Goal: Task Accomplishment & Management: Use online tool/utility

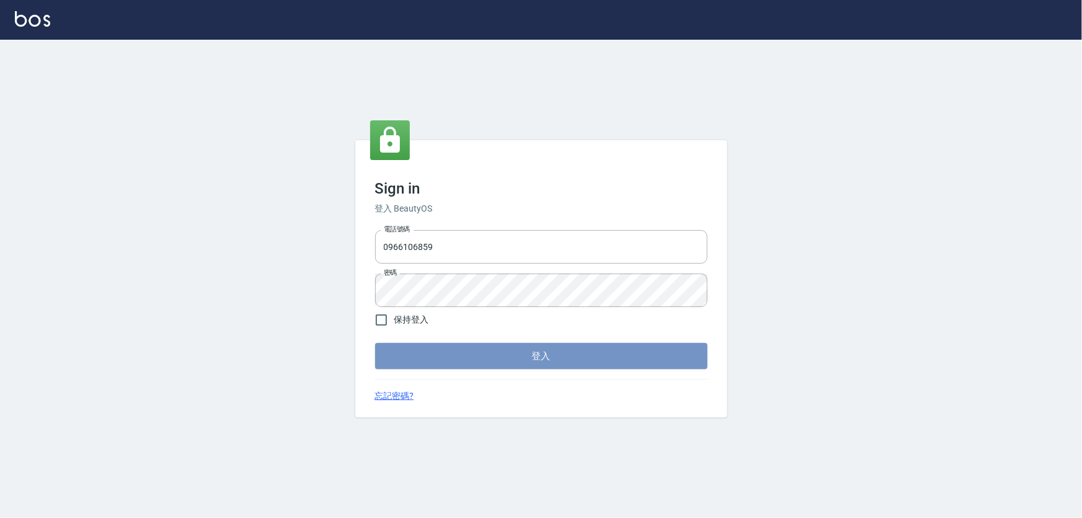
click at [588, 358] on button "登入" at bounding box center [541, 356] width 332 height 26
click at [633, 358] on button "登入" at bounding box center [541, 356] width 332 height 26
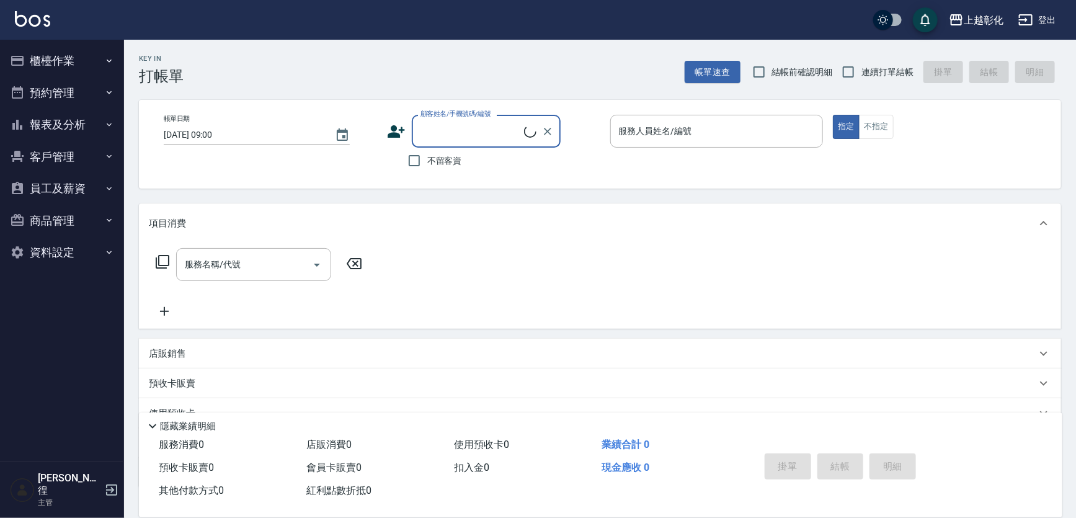
click at [23, 114] on button "報表及分析" at bounding box center [62, 124] width 114 height 32
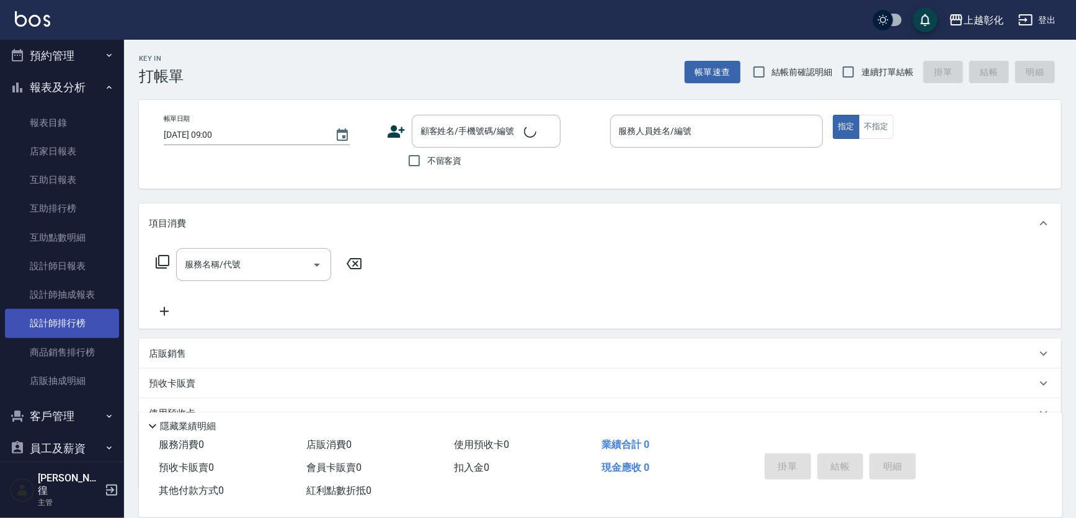
scroll to position [56, 0]
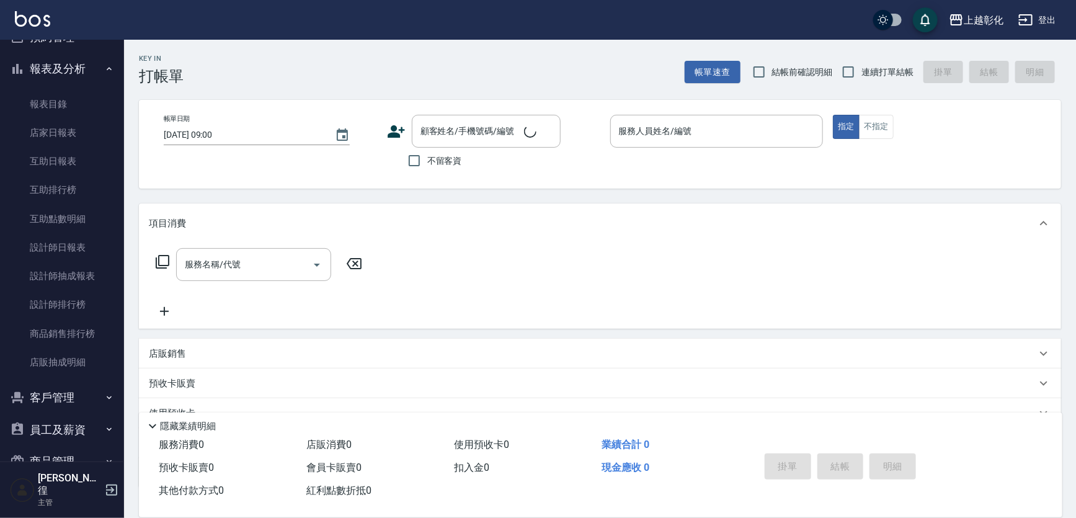
click at [67, 384] on button "客戶管理" at bounding box center [62, 397] width 114 height 32
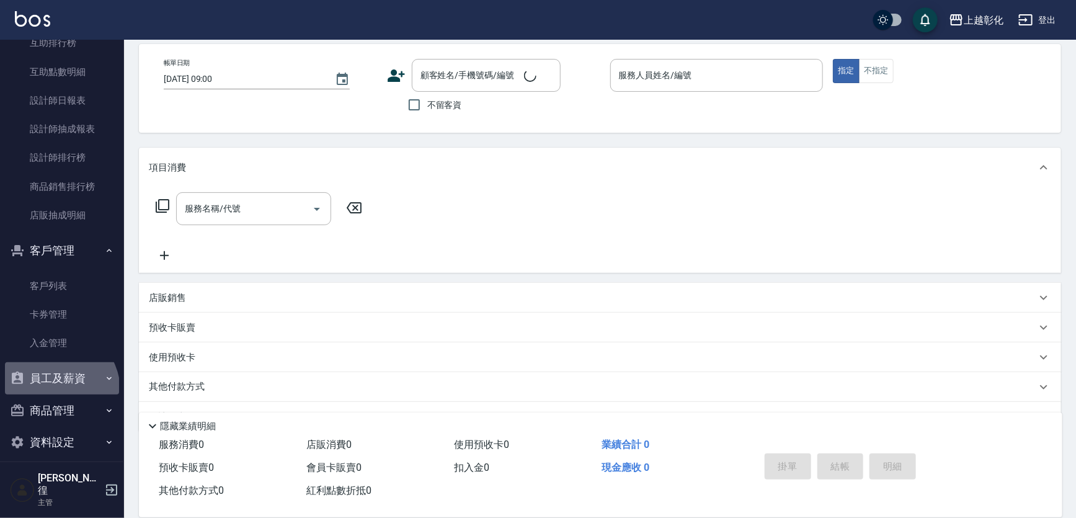
click at [55, 390] on button "員工及薪資" at bounding box center [62, 378] width 114 height 32
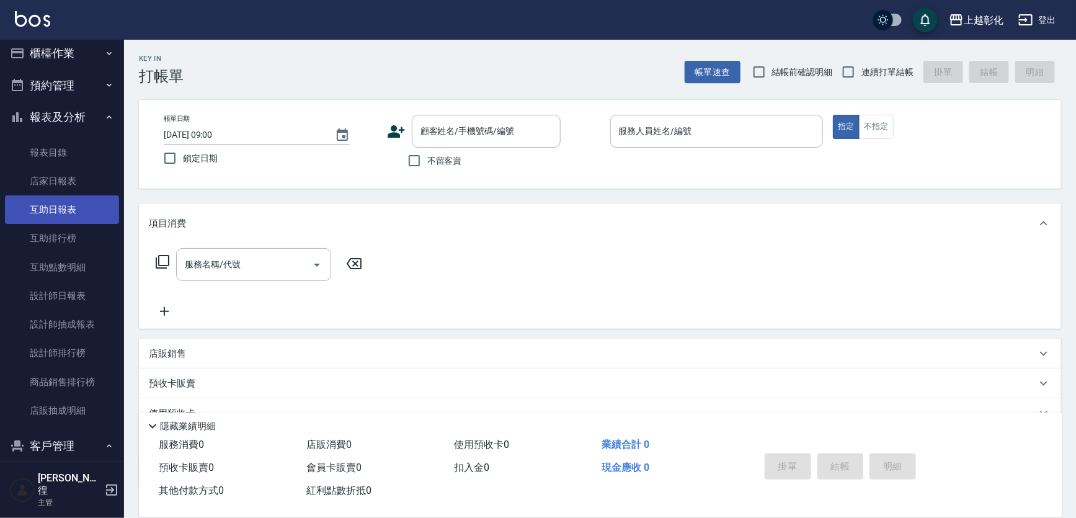
scroll to position [0, 0]
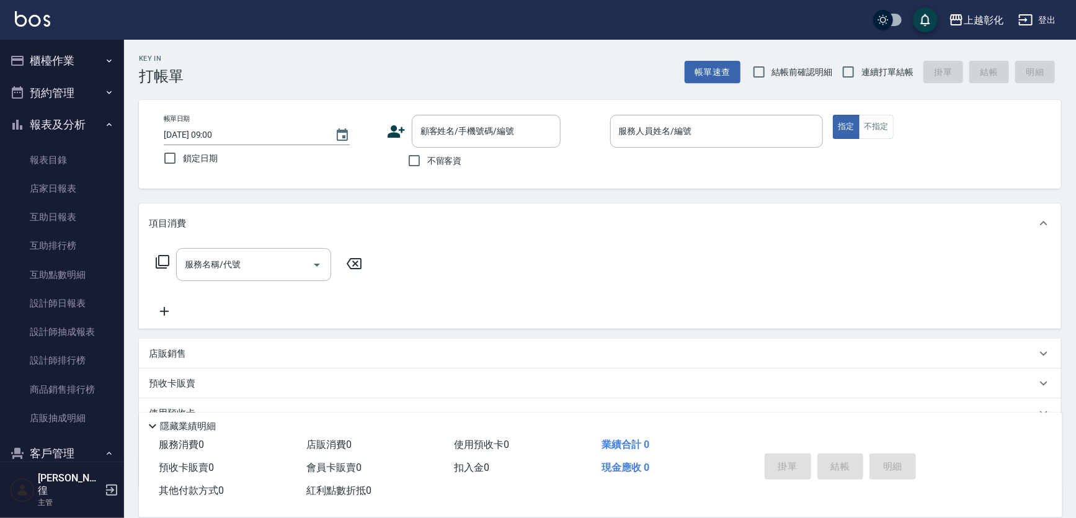
click at [45, 56] on button "櫃檯作業" at bounding box center [62, 61] width 114 height 32
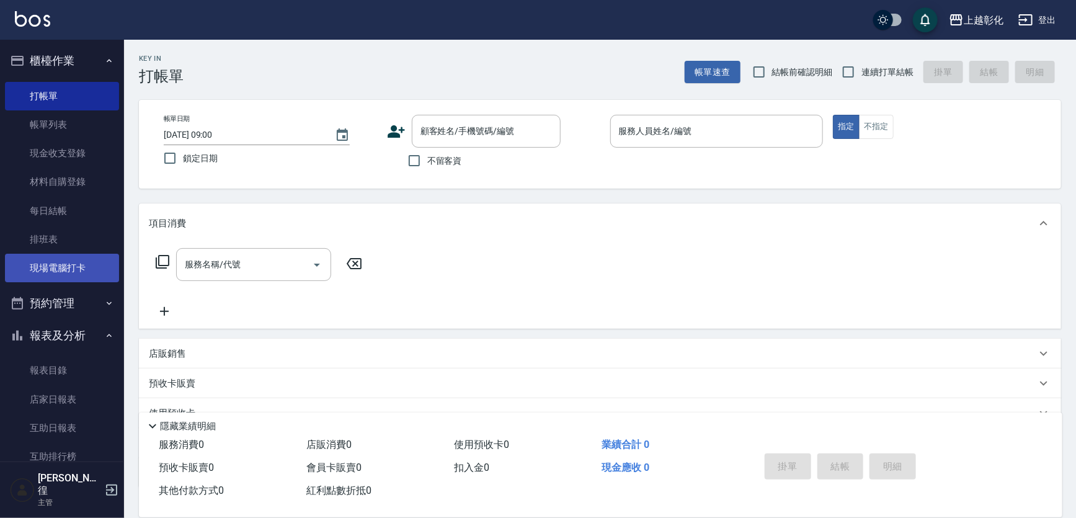
click at [73, 259] on link "現場電腦打卡" at bounding box center [62, 268] width 114 height 29
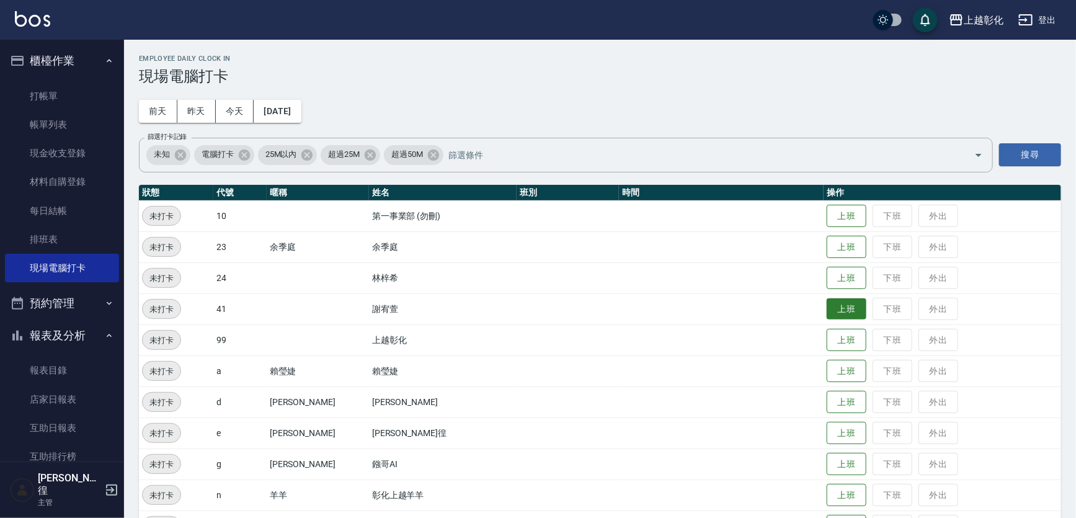
click at [837, 306] on button "上班" at bounding box center [846, 309] width 40 height 22
